Goal: Task Accomplishment & Management: Manage account settings

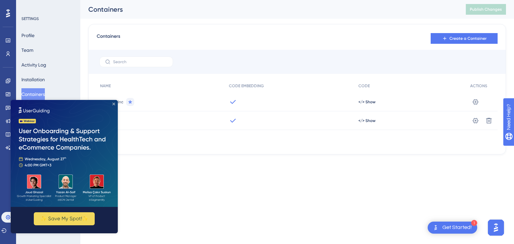
click at [113, 104] on icon "Close Preview" at bounding box center [113, 104] width 3 height 3
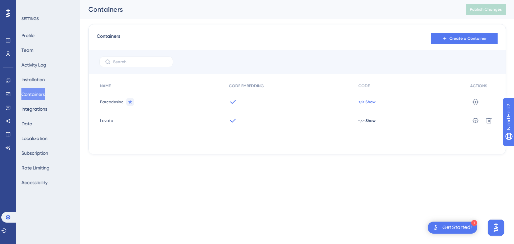
click at [366, 102] on span "</> Show" at bounding box center [367, 101] width 17 height 5
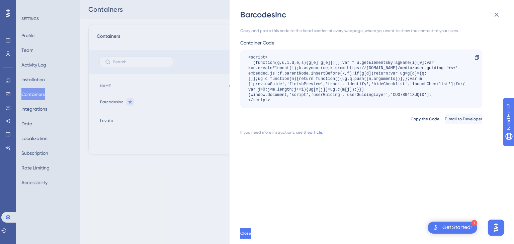
drag, startPoint x: 273, startPoint y: 99, endPoint x: 241, endPoint y: 57, distance: 53.2
click at [241, 57] on div "<script> (function(g,u,i,d,e,s){g[e]=g[e]||[];var f=u.getElementsByTagName(i)[0…" at bounding box center [361, 79] width 242 height 59
copy div "<script> (function(g,u,i,d,e,s){g[e]=g[e]||[];var f=u.getElementsByTagName(i)[0…"
click at [410, 118] on span "Copy the Code" at bounding box center [424, 118] width 29 height 5
copy div "<script> (function(g,u,i,d,e,s){g[e]=g[e]||[];var f=u.getElementsByTagName(i)[0…"
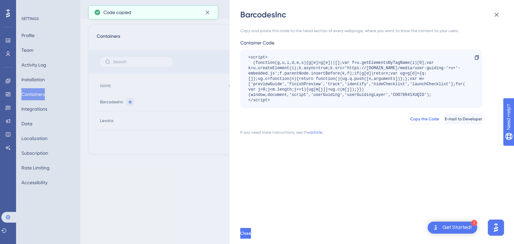
click at [410, 118] on span "Copy the Code" at bounding box center [424, 118] width 29 height 5
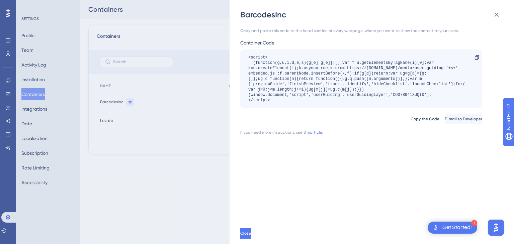
click at [401, 95] on div "<script> (function(g,u,i,d,e,s){g[e]=g[e]||[];var f=u.getElementsByTagName(i)[0…" at bounding box center [357, 79] width 219 height 48
click at [402, 95] on div "<script> (function(g,u,i,d,e,s){g[e]=g[e]||[];var f=u.getElementsByTagName(i)[0…" at bounding box center [357, 79] width 219 height 48
copy div "COO78941XUQID"
drag, startPoint x: 342, startPoint y: 159, endPoint x: 368, endPoint y: 140, distance: 31.7
click at [343, 158] on div "Copy and paste this code to the head section of every webpage, where you want t…" at bounding box center [375, 121] width 270 height 203
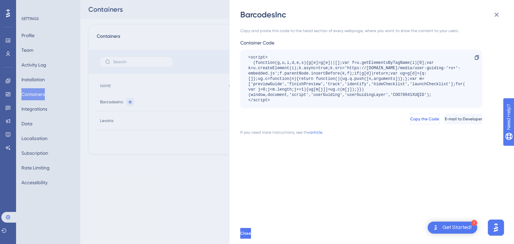
click at [410, 120] on span "Copy the Code" at bounding box center [424, 118] width 29 height 5
click at [410, 119] on span "Copy the Code" at bounding box center [424, 118] width 29 height 5
click at [411, 95] on div "<script> (function(g,u,i,d,e,s){g[e]=g[e]||[];var f=u.getElementsByTagName(i)[0…" at bounding box center [357, 79] width 219 height 48
copy div "COO78941XUQID"
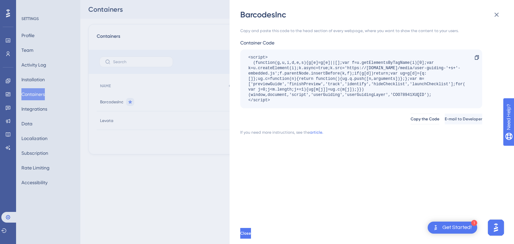
click at [372, 159] on div "Copy and paste this code to the head section of every webpage, where you want t…" at bounding box center [375, 121] width 270 height 203
click at [410, 118] on span "Copy the Code" at bounding box center [424, 118] width 29 height 5
click at [401, 93] on div "<script> (function(g,u,i,d,e,s){g[e]=g[e]||[];var f=u.getElementsByTagName(i)[0…" at bounding box center [357, 79] width 219 height 48
copy div "COO78941XUQID"
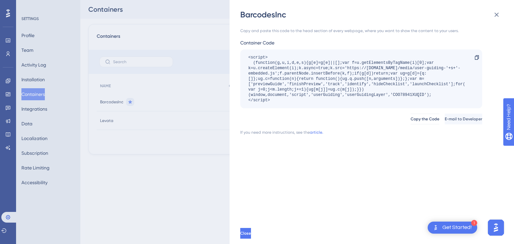
click at [139, 175] on div "BarcodesInc Copy and paste this code to the head section of every webpage, wher…" at bounding box center [257, 122] width 514 height 244
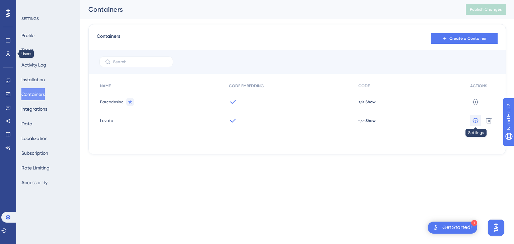
click at [476, 104] on icon at bounding box center [476, 101] width 6 height 5
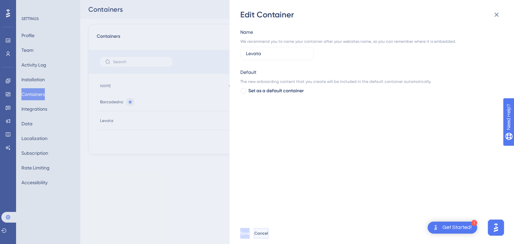
click at [268, 235] on span "Cancel" at bounding box center [261, 233] width 14 height 5
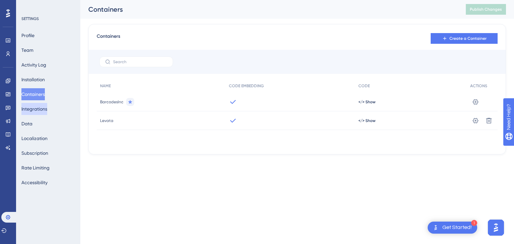
click at [45, 109] on button "Integrations" at bounding box center [34, 109] width 26 height 12
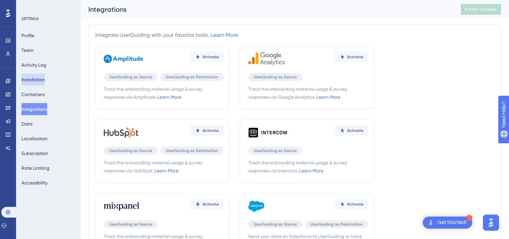
click at [43, 81] on button "Installation" at bounding box center [32, 80] width 23 height 12
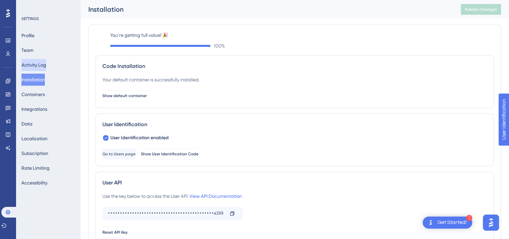
click at [36, 62] on button "Activity Log" at bounding box center [33, 65] width 25 height 12
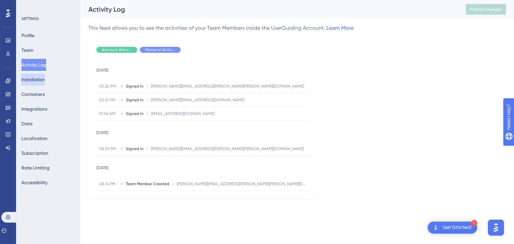
click at [39, 81] on button "Installation" at bounding box center [32, 80] width 23 height 12
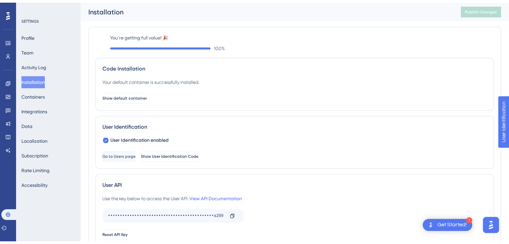
scroll to position [33, 0]
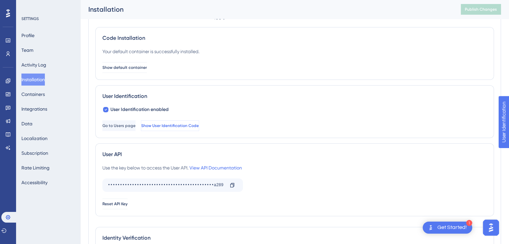
click at [199, 126] on span "Show User Identification Code" at bounding box center [170, 125] width 58 height 5
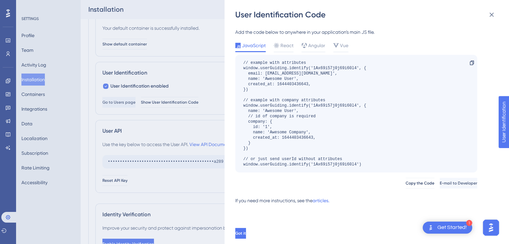
scroll to position [67, 0]
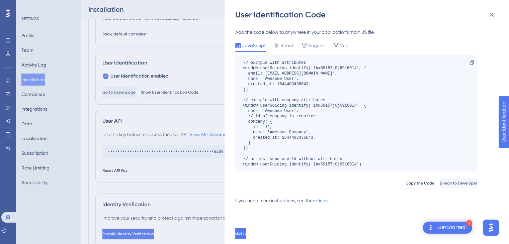
click at [177, 119] on div "User Identification Code Add the code below to anywhere in your application’s m…" at bounding box center [254, 122] width 509 height 244
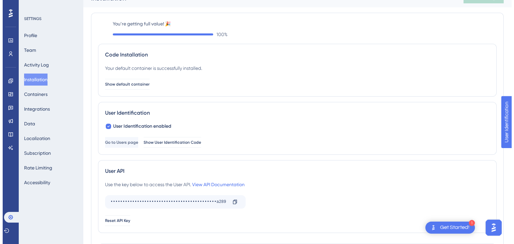
scroll to position [0, 0]
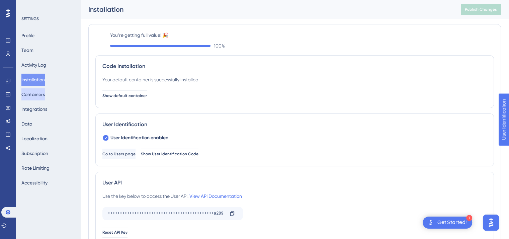
click at [43, 96] on button "Containers" at bounding box center [32, 94] width 23 height 12
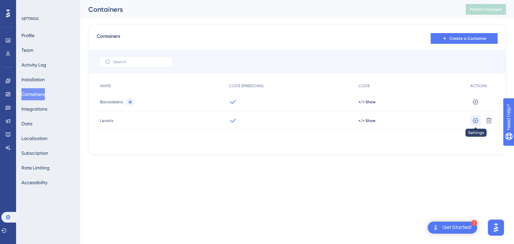
click at [475, 105] on icon at bounding box center [475, 102] width 7 height 7
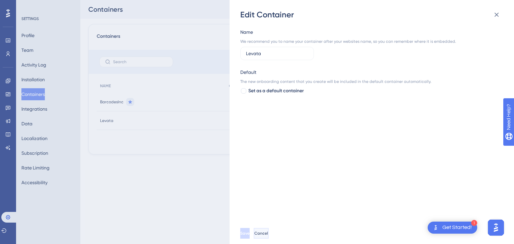
click at [268, 232] on span "Cancel" at bounding box center [261, 233] width 14 height 5
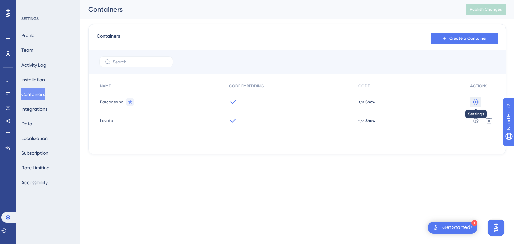
click at [475, 101] on icon at bounding box center [476, 101] width 6 height 5
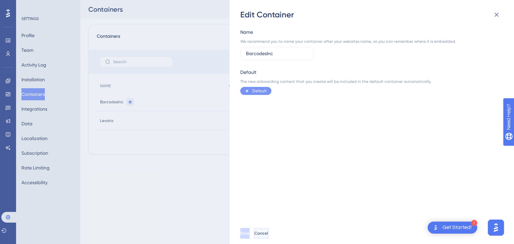
click at [268, 232] on span "Cancel" at bounding box center [261, 233] width 14 height 5
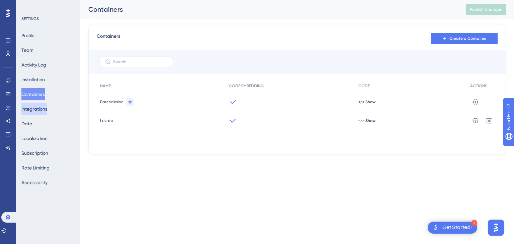
click at [42, 108] on button "Integrations" at bounding box center [34, 109] width 26 height 12
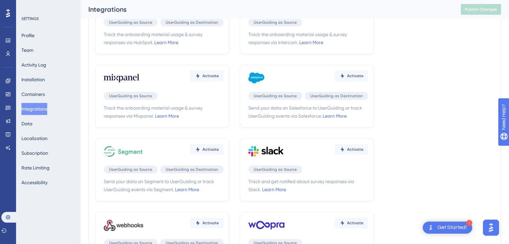
scroll to position [134, 0]
click at [35, 79] on button "Installation" at bounding box center [32, 80] width 23 height 12
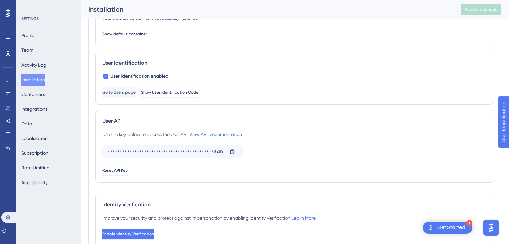
scroll to position [108, 0]
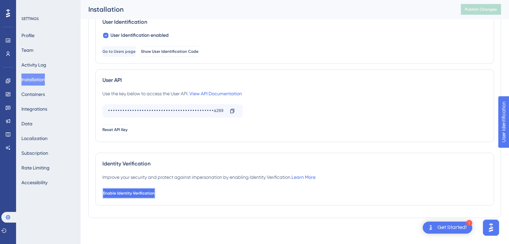
click at [137, 194] on span "Enable Identity Verification" at bounding box center [129, 193] width 52 height 5
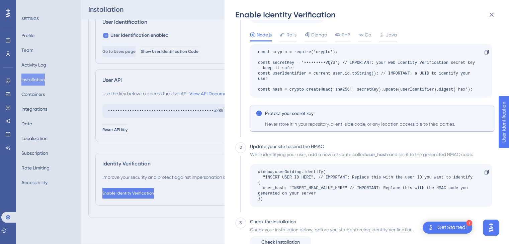
scroll to position [87, 0]
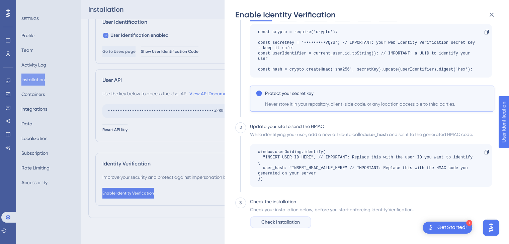
click at [294, 222] on span "Check Installation" at bounding box center [280, 223] width 38 height 8
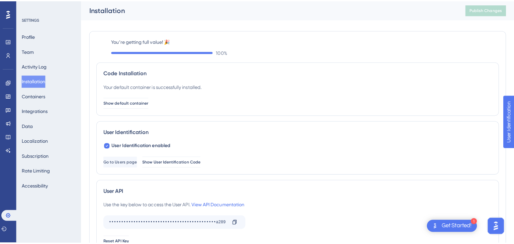
scroll to position [0, 0]
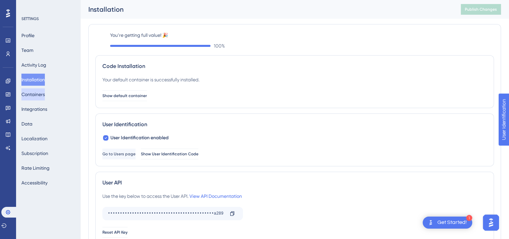
click at [38, 92] on button "Containers" at bounding box center [32, 94] width 23 height 12
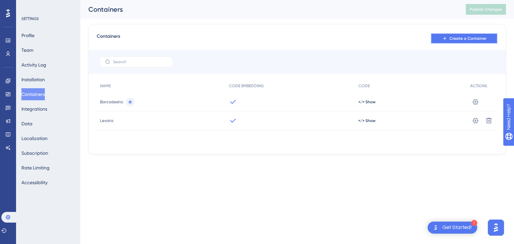
click at [462, 37] on span "Create a Container" at bounding box center [468, 38] width 37 height 5
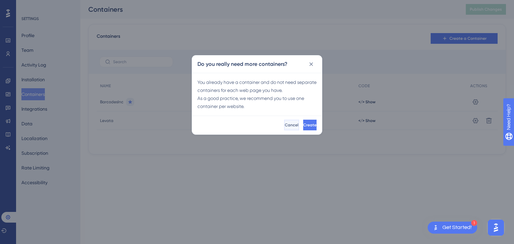
click at [285, 125] on span "Cancel" at bounding box center [292, 125] width 14 height 5
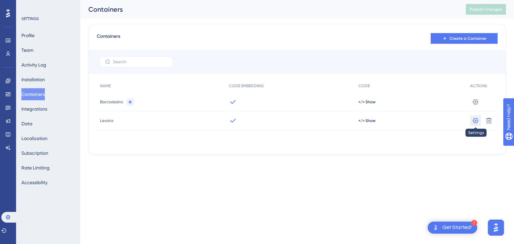
click at [474, 105] on icon at bounding box center [475, 102] width 7 height 7
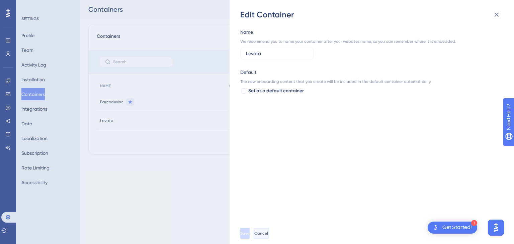
click at [268, 233] on span "Cancel" at bounding box center [261, 233] width 14 height 5
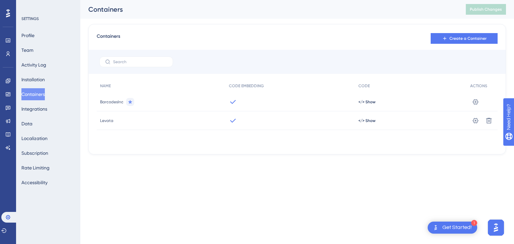
click at [454, 227] on div "Get Started!" at bounding box center [457, 227] width 29 height 7
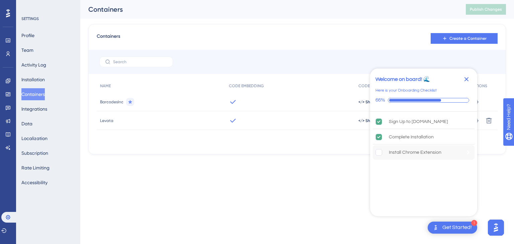
click at [379, 153] on rect "Install Chrome Extension is incomplete." at bounding box center [379, 153] width 6 height 6
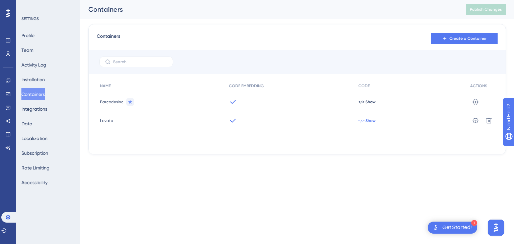
click at [370, 105] on span "</> Show" at bounding box center [367, 101] width 17 height 5
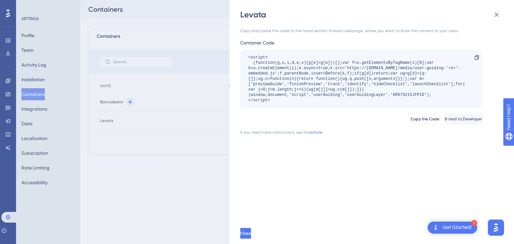
drag, startPoint x: 275, startPoint y: 99, endPoint x: 245, endPoint y: 56, distance: 53.4
click at [245, 56] on div "<script> (function(g,u,i,d,e,s){g[e]=g[e]||[];var f=u.getElementsByTagName(i)[0…" at bounding box center [361, 79] width 242 height 59
copy div "<script> (function(g,u,i,d,e,s){g[e]=g[e]||[];var f=u.getElementsByTagName(i)[0…"
click at [7, 54] on div "Levata Copy and paste this code to the head section of every webpage, where you…" at bounding box center [257, 122] width 514 height 244
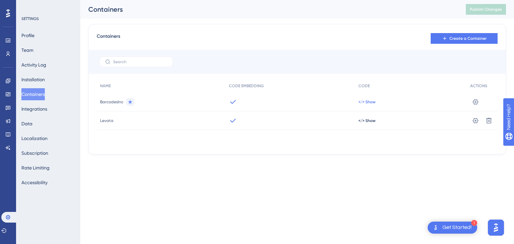
click at [366, 102] on span "</> Show" at bounding box center [367, 101] width 17 height 5
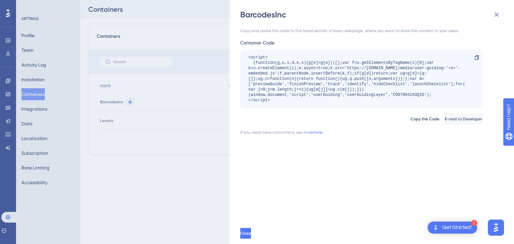
click at [403, 94] on div "<script> (function(g,u,i,d,e,s){g[e]=g[e]||[];var f=u.getElementsByTagName(i)[0…" at bounding box center [357, 79] width 219 height 48
copy div "COO78941XUQID"
click at [161, 149] on div "BarcodesInc Copy and paste this code to the head section of every webpage, wher…" at bounding box center [257, 122] width 514 height 244
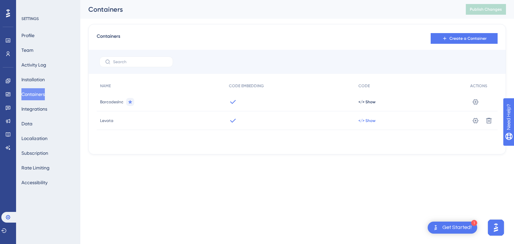
click at [367, 105] on span "</> Show" at bounding box center [367, 101] width 17 height 5
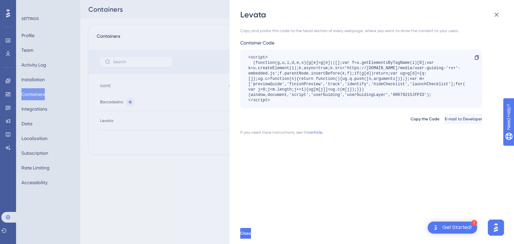
drag, startPoint x: 273, startPoint y: 101, endPoint x: 239, endPoint y: 57, distance: 55.8
click at [239, 57] on div "Levata Copy and paste this code to the head section of every webpage, where you…" at bounding box center [372, 122] width 285 height 244
copy div "<script> (function(g,u,i,d,e,s){g[e]=g[e]||[];var f=u.getElementsByTagName(i)[0…"
click at [410, 121] on span "Copy the Code" at bounding box center [424, 118] width 29 height 5
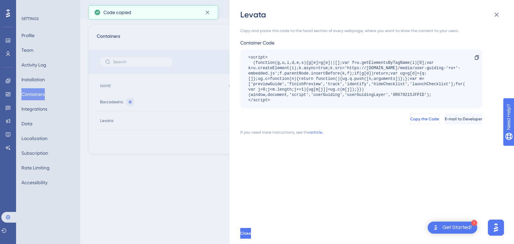
click at [410, 121] on span "Copy the Code" at bounding box center [424, 118] width 29 height 5
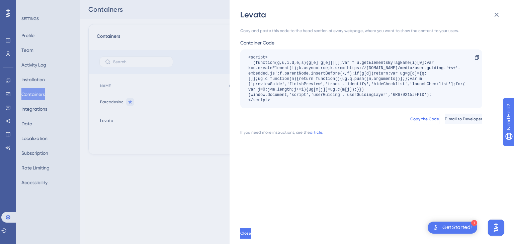
click at [410, 118] on span "Copy the Code" at bounding box center [424, 118] width 29 height 5
copy div "<script> (function(g,u,i,d,e,s){g[e]=g[e]||[];var f=u.getElementsByTagName(i)[0…"
click at [403, 93] on div "<script> (function(g,u,i,d,e,s){g[e]=g[e]||[];var f=u.getElementsByTagName(i)[0…" at bounding box center [357, 79] width 219 height 48
copy div "6R679215JFPID"
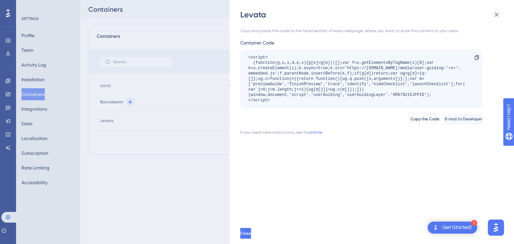
click at [179, 156] on div "Levata Copy and paste this code to the head section of every webpage, where you…" at bounding box center [257, 122] width 514 height 244
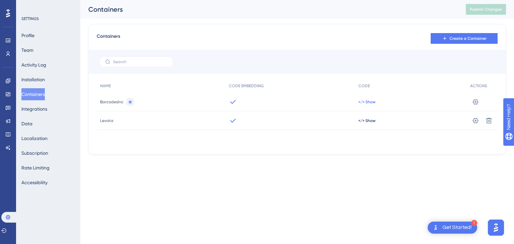
click at [364, 102] on span "</> Show" at bounding box center [367, 101] width 17 height 5
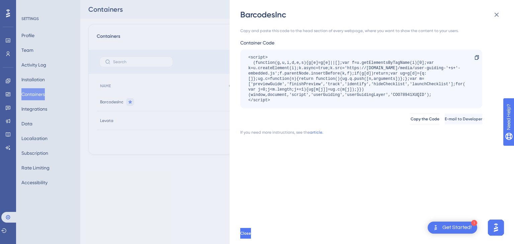
click at [402, 95] on div "<script> (function(g,u,i,d,e,s){g[e]=g[e]||[];var f=u.getElementsByTagName(i)[0…" at bounding box center [357, 79] width 219 height 48
click at [176, 144] on div "BarcodesInc Copy and paste this code to the head section of every webpage, wher…" at bounding box center [257, 122] width 514 height 244
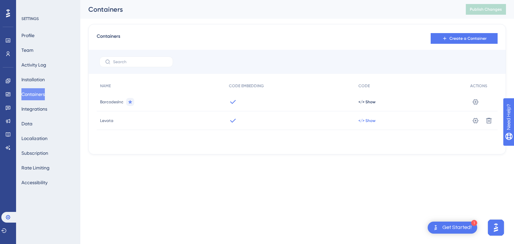
click at [363, 105] on span "</> Show" at bounding box center [367, 101] width 17 height 5
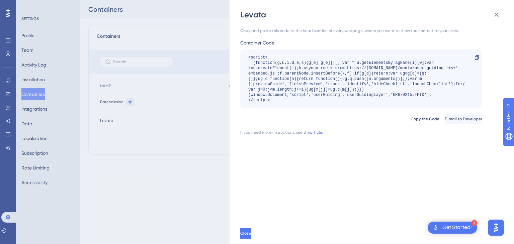
click at [398, 95] on div "<script> (function(g,u,i,d,e,s){g[e]=g[e]||[];var f=u.getElementsByTagName(i)[0…" at bounding box center [357, 79] width 219 height 48
click at [186, 153] on div "Levata Copy and paste this code to the head section of every webpage, where you…" at bounding box center [257, 122] width 514 height 244
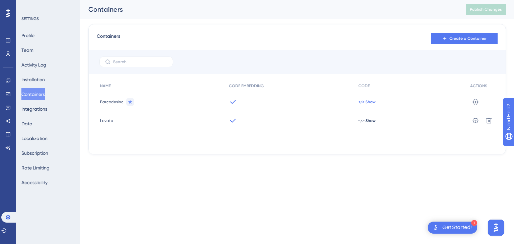
click at [363, 100] on span "</> Show" at bounding box center [367, 101] width 17 height 5
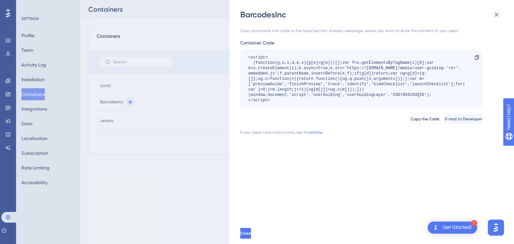
click at [397, 95] on div "<script> (function(g,u,i,d,e,s){g[e]=g[e]||[];var f=u.getElementsByTagName(i)[0…" at bounding box center [357, 79] width 219 height 48
click at [404, 96] on div "<script> (function(g,u,i,d,e,s){g[e]=g[e]||[];var f=u.getElementsByTagName(i)[0…" at bounding box center [357, 79] width 219 height 48
click at [407, 102] on div "<script> (function(g,u,i,d,e,s){g[e]=g[e]||[];var f=u.getElementsByTagName(i)[0…" at bounding box center [357, 79] width 219 height 48
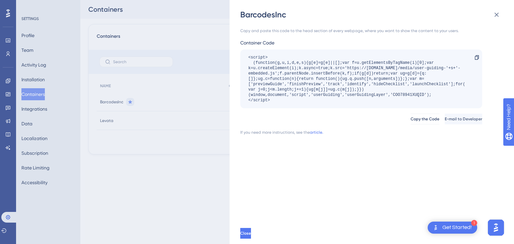
click at [414, 95] on div "<script> (function(g,u,i,d,e,s){g[e]=g[e]||[];var f=u.getElementsByTagName(i)[0…" at bounding box center [357, 79] width 219 height 48
click at [183, 142] on div "BarcodesInc Copy and paste this code to the head section of every webpage, wher…" at bounding box center [257, 122] width 514 height 244
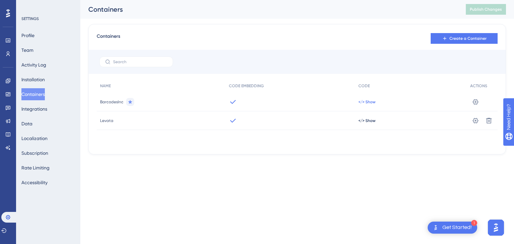
click at [369, 99] on span "</> Show" at bounding box center [367, 101] width 17 height 5
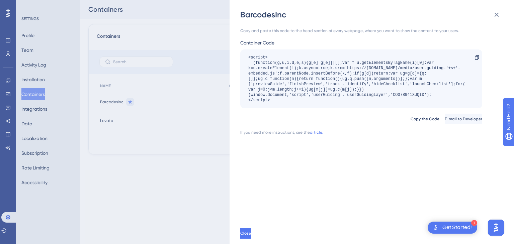
click at [408, 93] on div "<script> (function(g,u,i,d,e,s){g[e]=g[e]||[];var f=u.getElementsByTagName(i)[0…" at bounding box center [357, 79] width 219 height 48
click at [143, 177] on div "BarcodesInc Copy and paste this code to the head section of every webpage, wher…" at bounding box center [257, 122] width 514 height 244
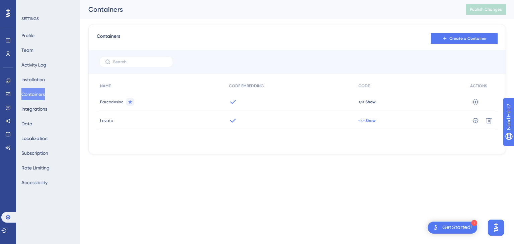
click at [369, 105] on span "</> Show" at bounding box center [367, 101] width 17 height 5
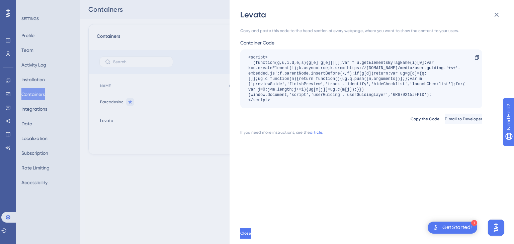
click at [400, 95] on div "<script> (function(g,u,i,d,e,s){g[e]=g[e]||[];var f=u.getElementsByTagName(i)[0…" at bounding box center [357, 79] width 219 height 48
click at [135, 148] on div "Levata Copy and paste this code to the head section of every webpage, where you…" at bounding box center [257, 122] width 514 height 244
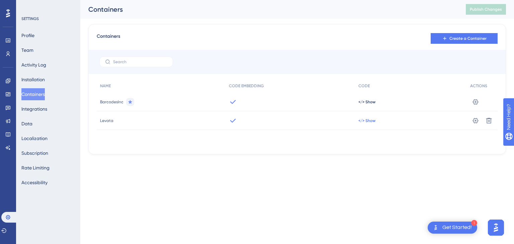
click at [364, 105] on span "</> Show" at bounding box center [367, 101] width 17 height 5
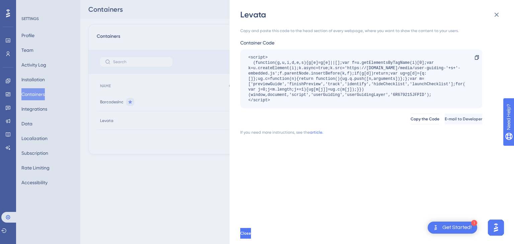
drag, startPoint x: 281, startPoint y: 99, endPoint x: 225, endPoint y: 62, distance: 67.3
click at [225, 62] on div "Levata Copy and paste this code to the head section of every webpage, where you…" at bounding box center [257, 122] width 514 height 244
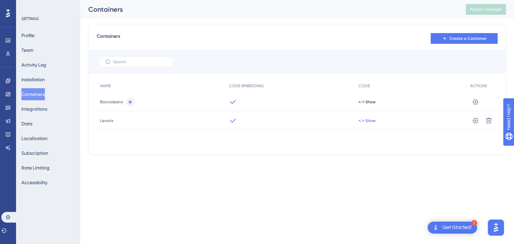
click at [363, 105] on span "</> Show" at bounding box center [367, 101] width 17 height 5
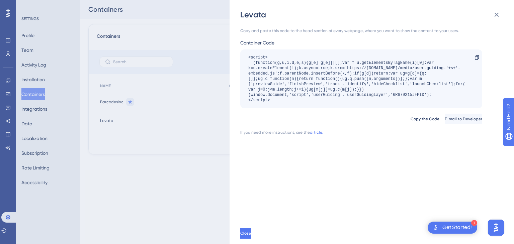
drag, startPoint x: 275, startPoint y: 98, endPoint x: 246, endPoint y: 59, distance: 49.1
click at [246, 59] on div "<script> (function(g,u,i,d,e,s){g[e]=g[e]||[];var f=u.getElementsByTagName(i)[0…" at bounding box center [361, 79] width 242 height 59
click at [403, 95] on div "<script> (function(g,u,i,d,e,s){g[e]=g[e]||[];var f=u.getElementsByTagName(i)[0…" at bounding box center [357, 79] width 219 height 48
click at [494, 16] on icon at bounding box center [497, 15] width 8 height 8
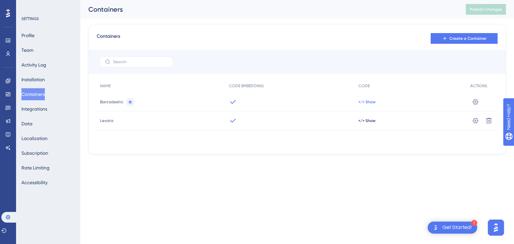
click at [367, 102] on span "</> Show" at bounding box center [367, 101] width 17 height 5
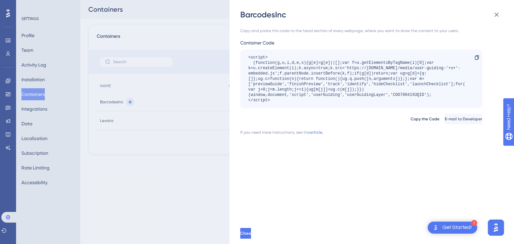
drag, startPoint x: 264, startPoint y: 98, endPoint x: 228, endPoint y: 58, distance: 53.8
click at [228, 58] on div "BarcodesInc Copy and paste this code to the head section of every webpage, wher…" at bounding box center [257, 122] width 514 height 244
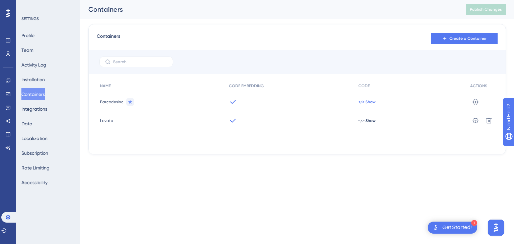
click at [362, 101] on span "</> Show" at bounding box center [367, 101] width 17 height 5
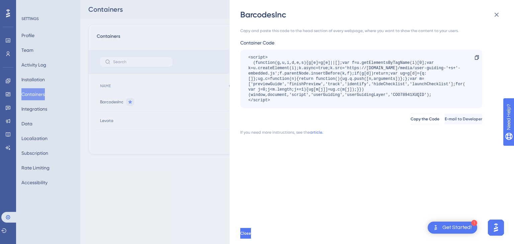
drag, startPoint x: 275, startPoint y: 100, endPoint x: 246, endPoint y: 59, distance: 50.6
click at [246, 59] on div "<script> (function(g,u,i,d,e,s){g[e]=g[e]||[];var f=u.getElementsByTagName(i)[0…" at bounding box center [361, 79] width 242 height 59
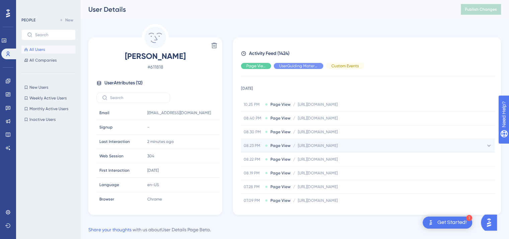
scroll to position [167, 0]
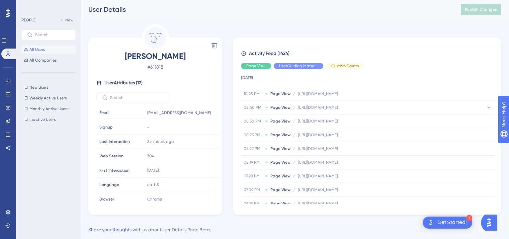
drag, startPoint x: 388, startPoint y: 106, endPoint x: 334, endPoint y: 42, distance: 83.4
click at [334, 42] on div "Activity Feed (1424) Page View UserGuiding Material Custom Events 21 August 202…" at bounding box center [367, 125] width 268 height 177
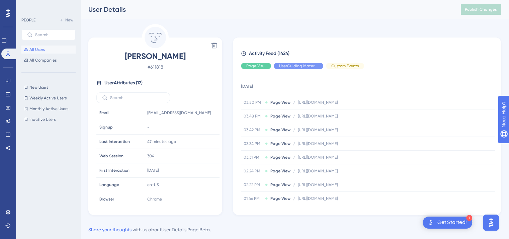
scroll to position [1106, 0]
